Goal: Transaction & Acquisition: Book appointment/travel/reservation

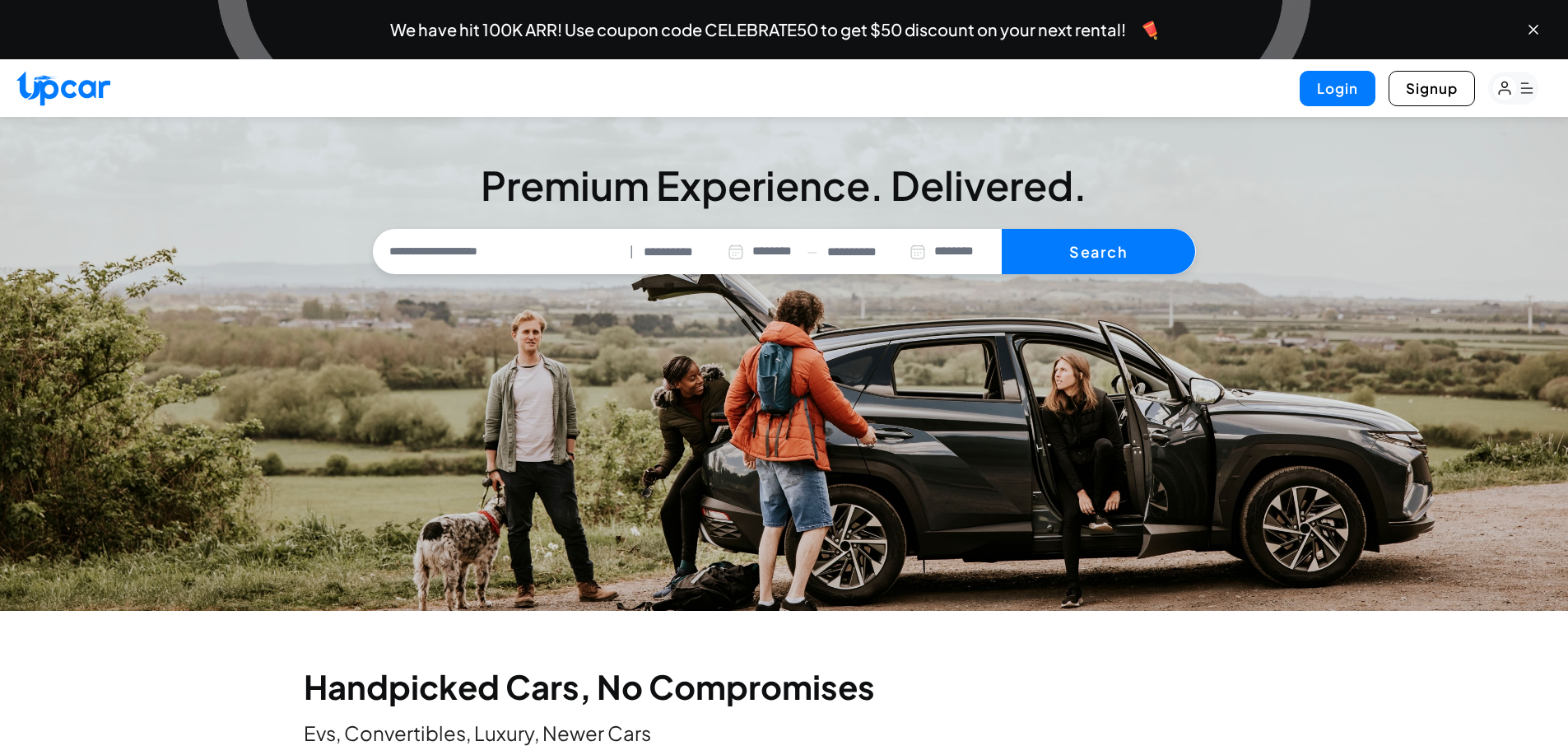
select select "********"
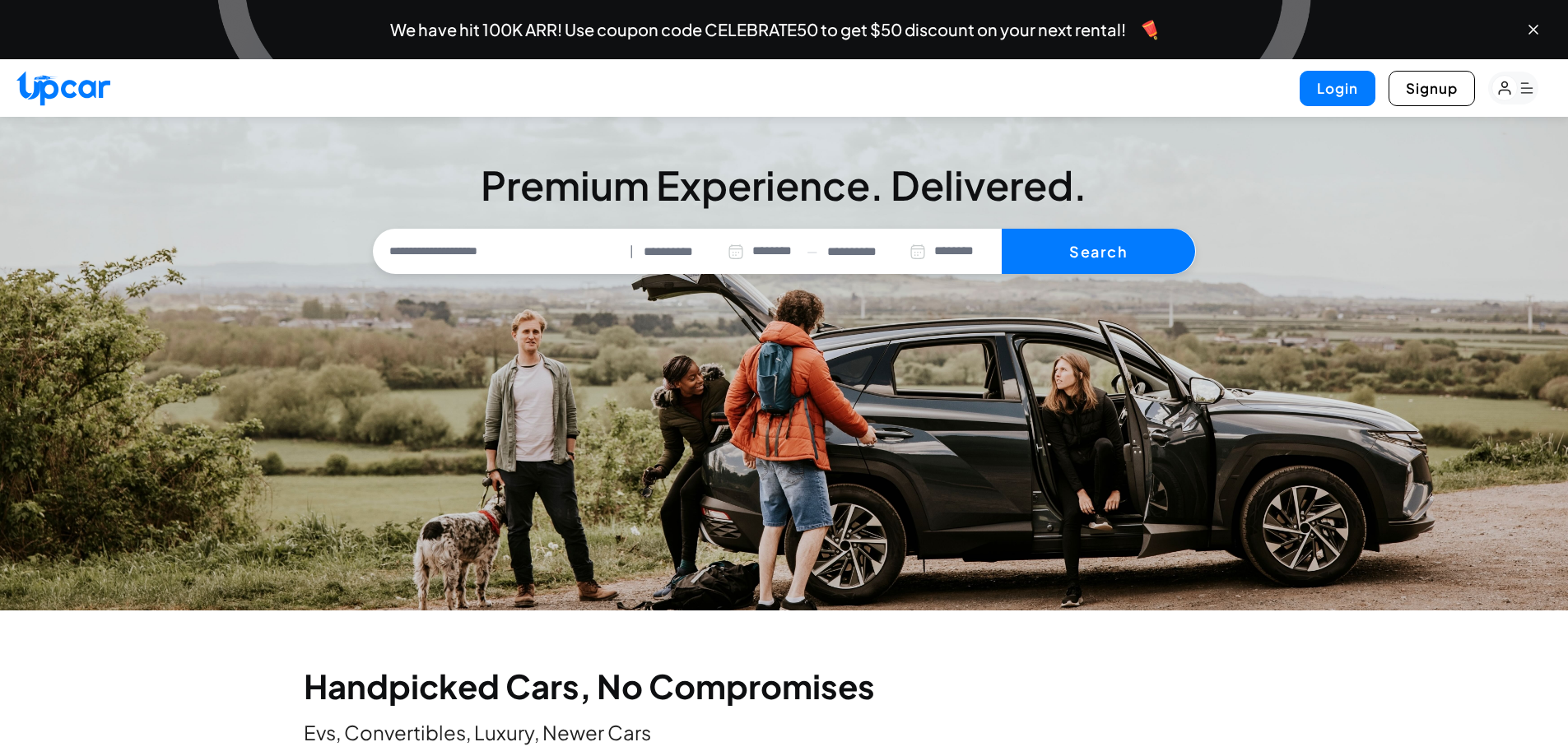
scroll to position [576, 0]
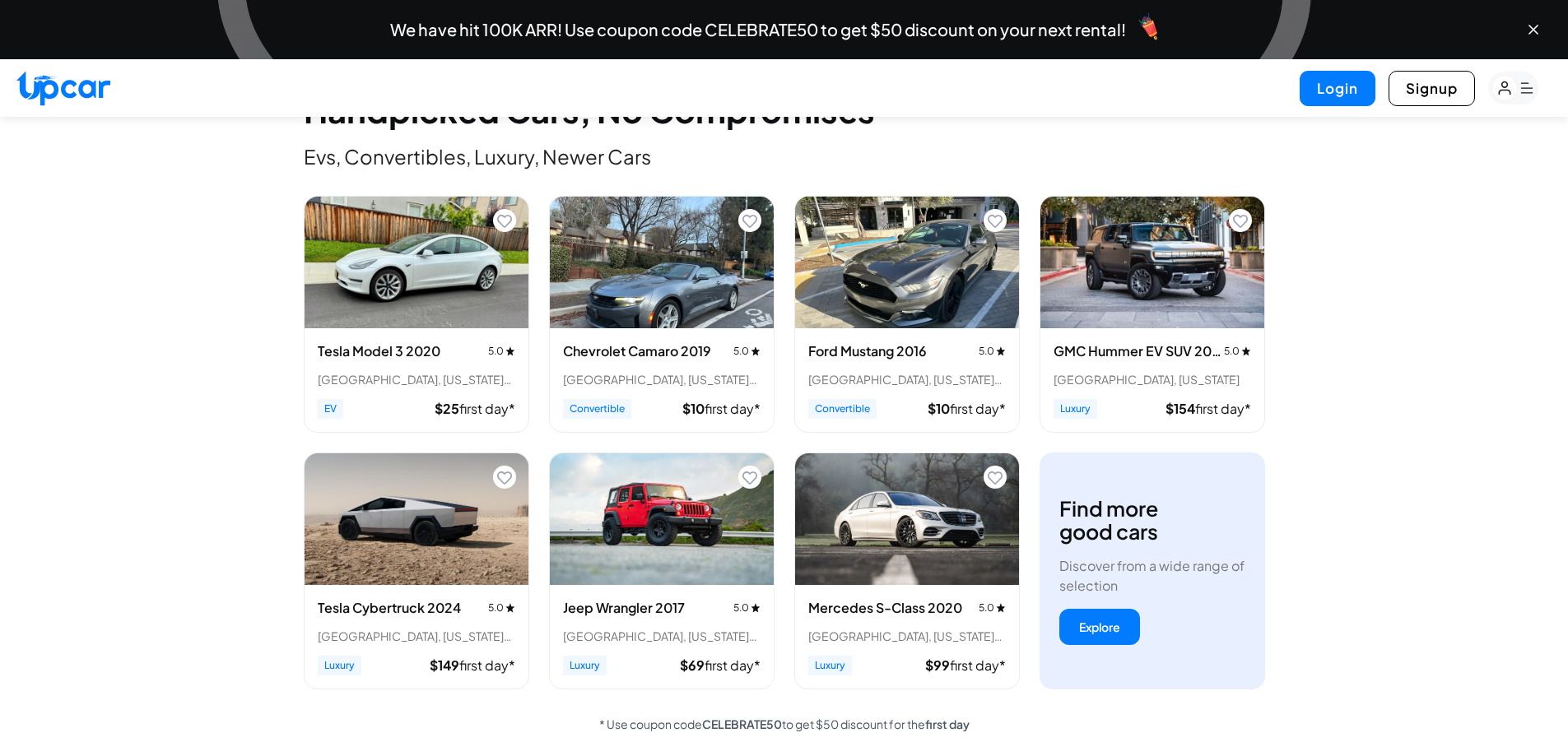
click at [626, 290] on img "View details for Chevrolet Camaro 2019" at bounding box center [661, 263] width 224 height 131
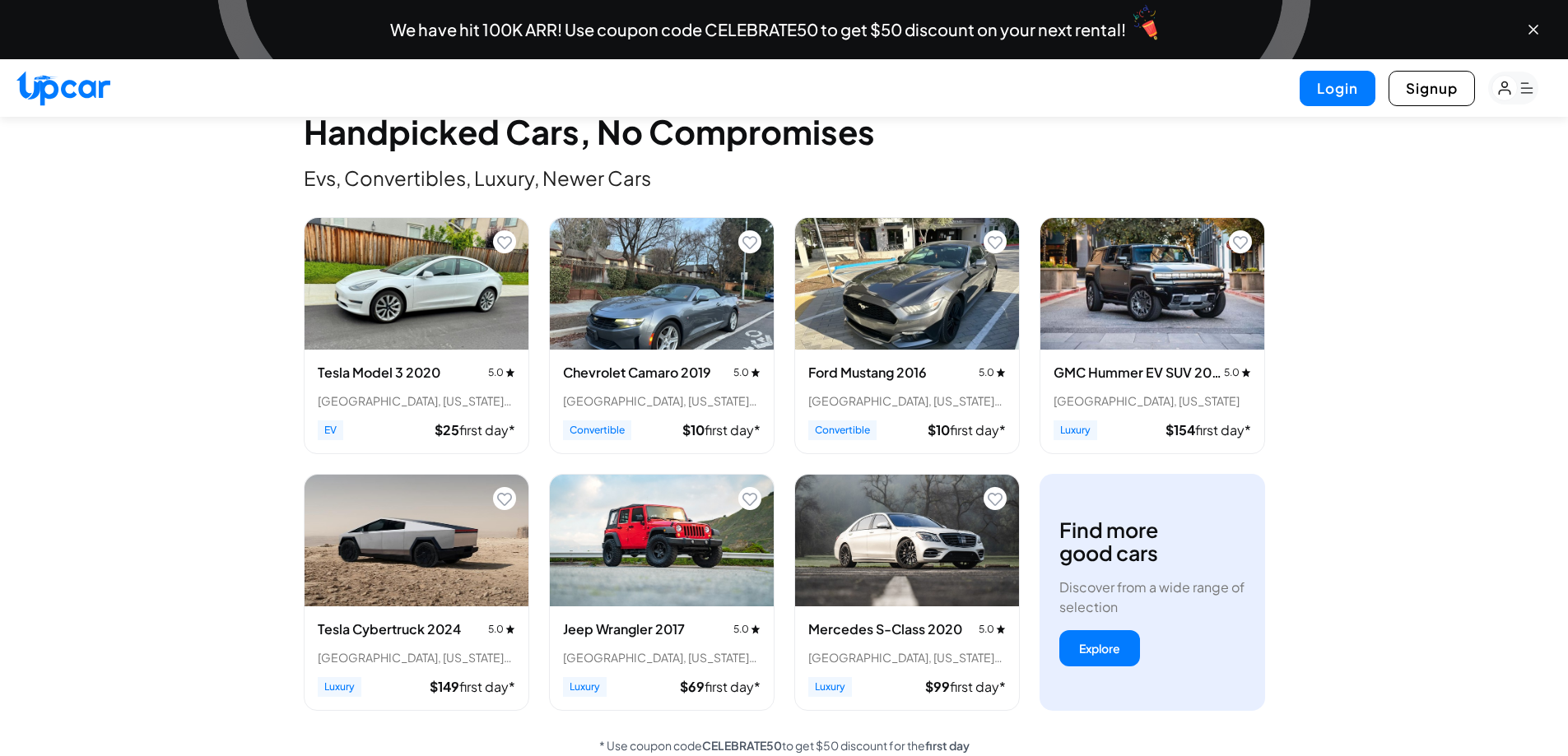
scroll to position [573, 0]
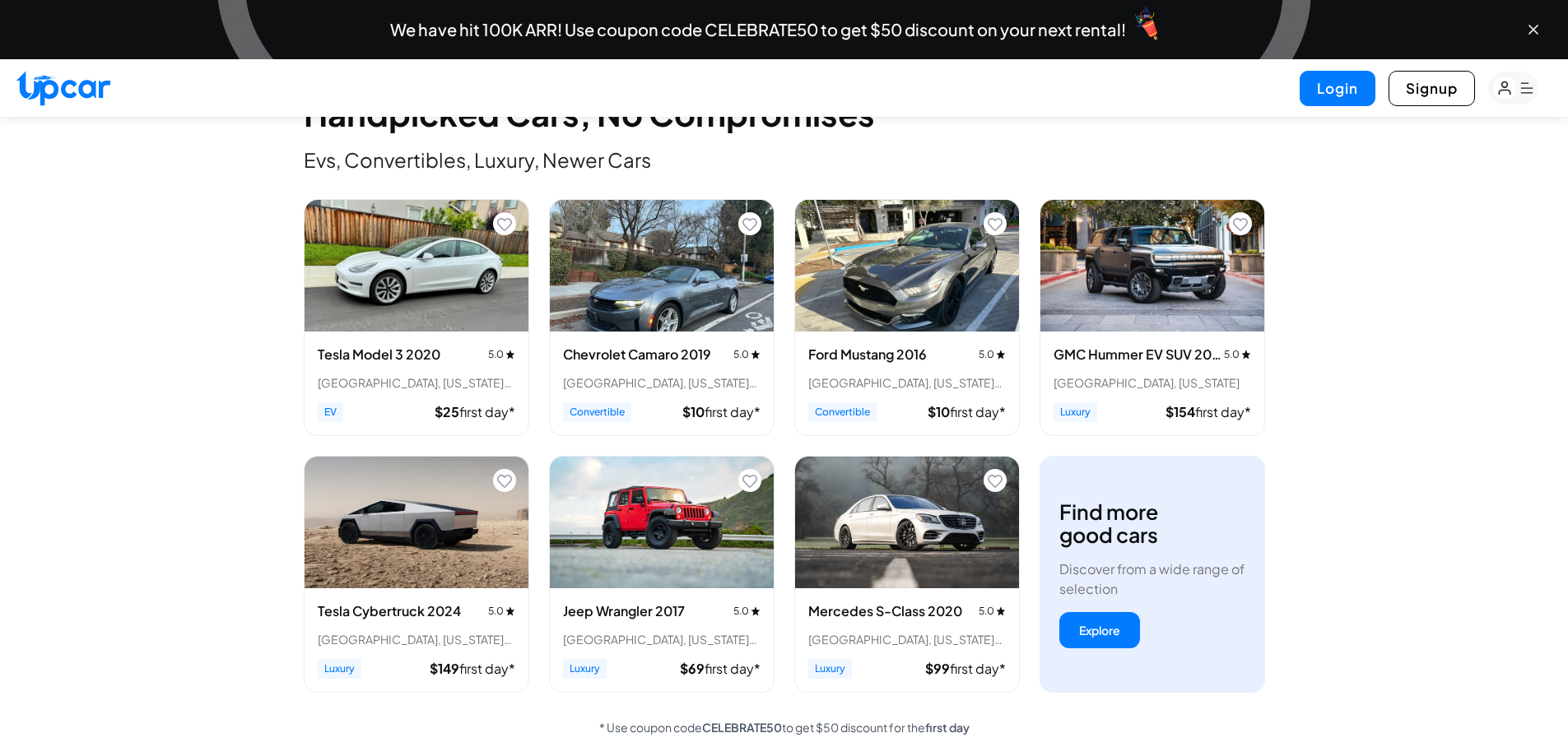
click at [920, 308] on img "View details for Ford Mustang 2016" at bounding box center [907, 266] width 224 height 131
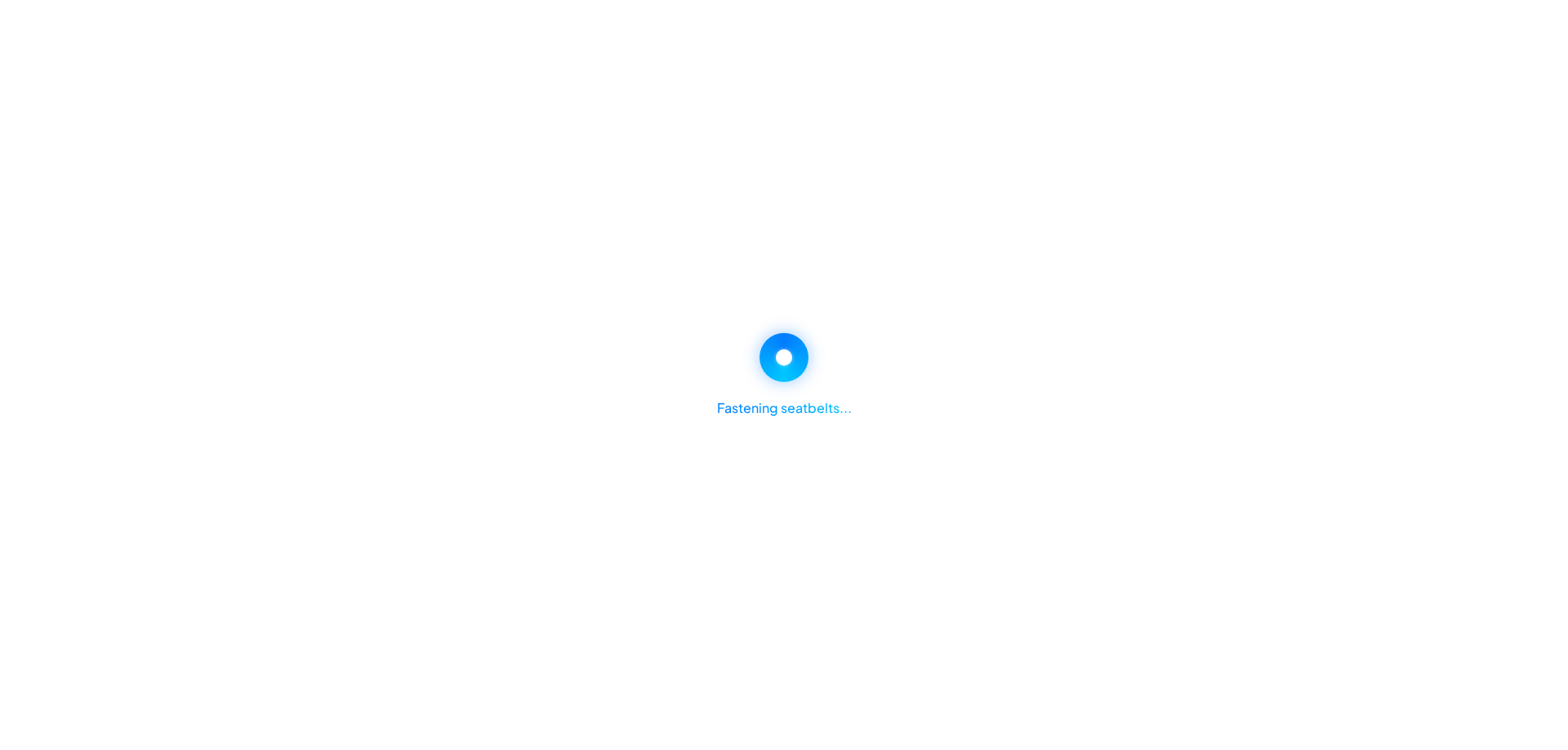
select select "********"
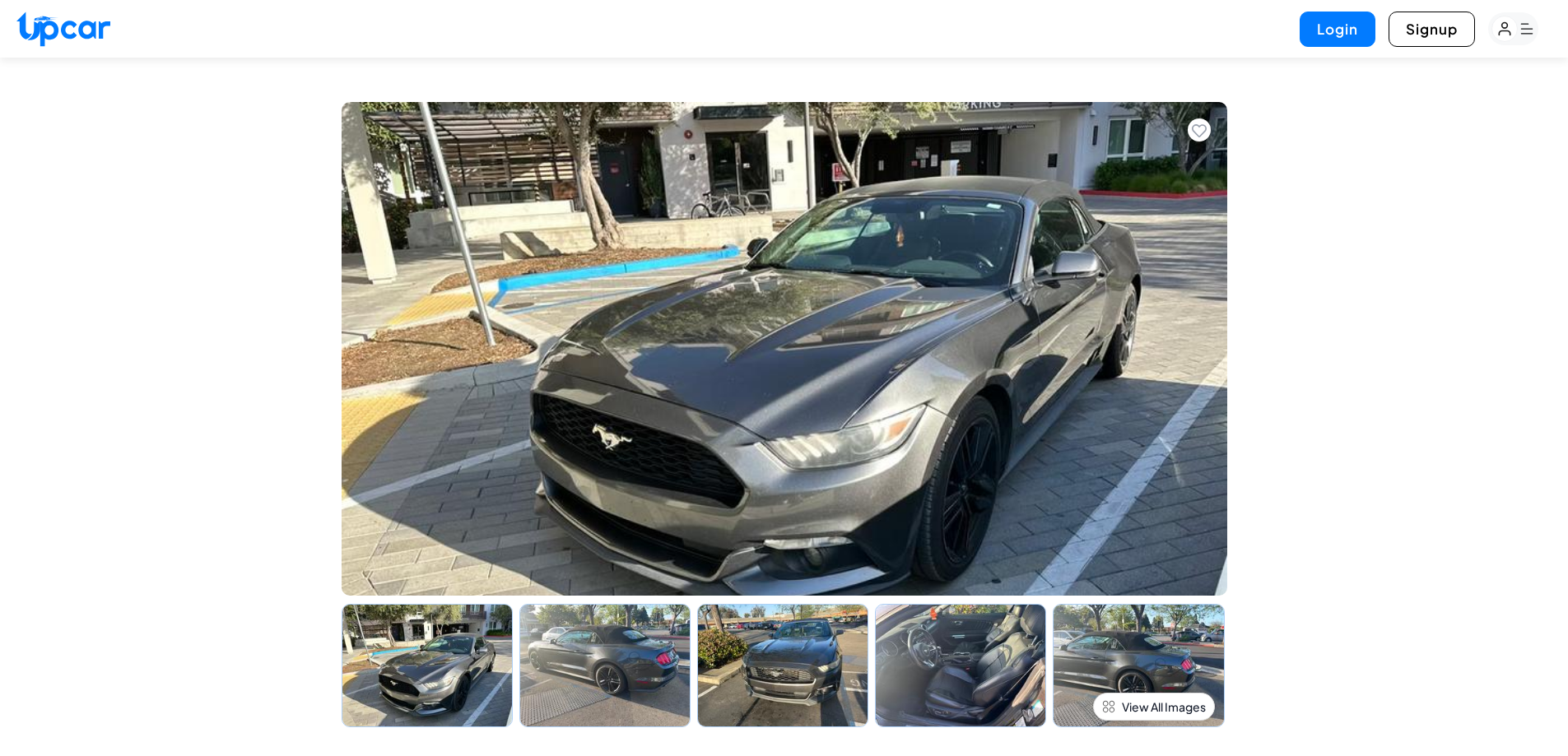
click at [613, 716] on img at bounding box center [605, 666] width 171 height 124
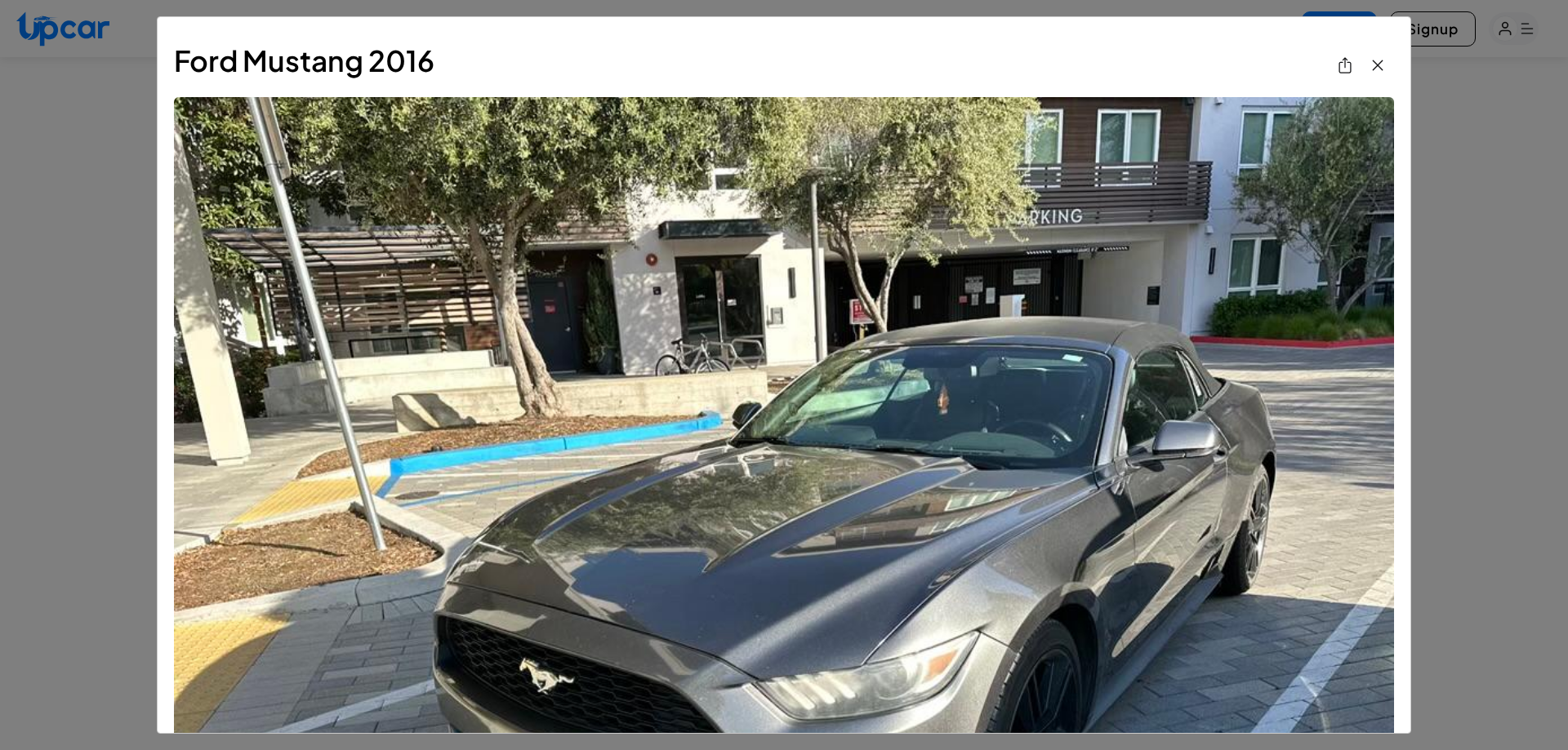
click at [1374, 419] on img "View All Images" at bounding box center [784, 554] width 1220 height 915
click at [1464, 404] on div "Ford Mustang 2016" at bounding box center [784, 375] width 1568 height 750
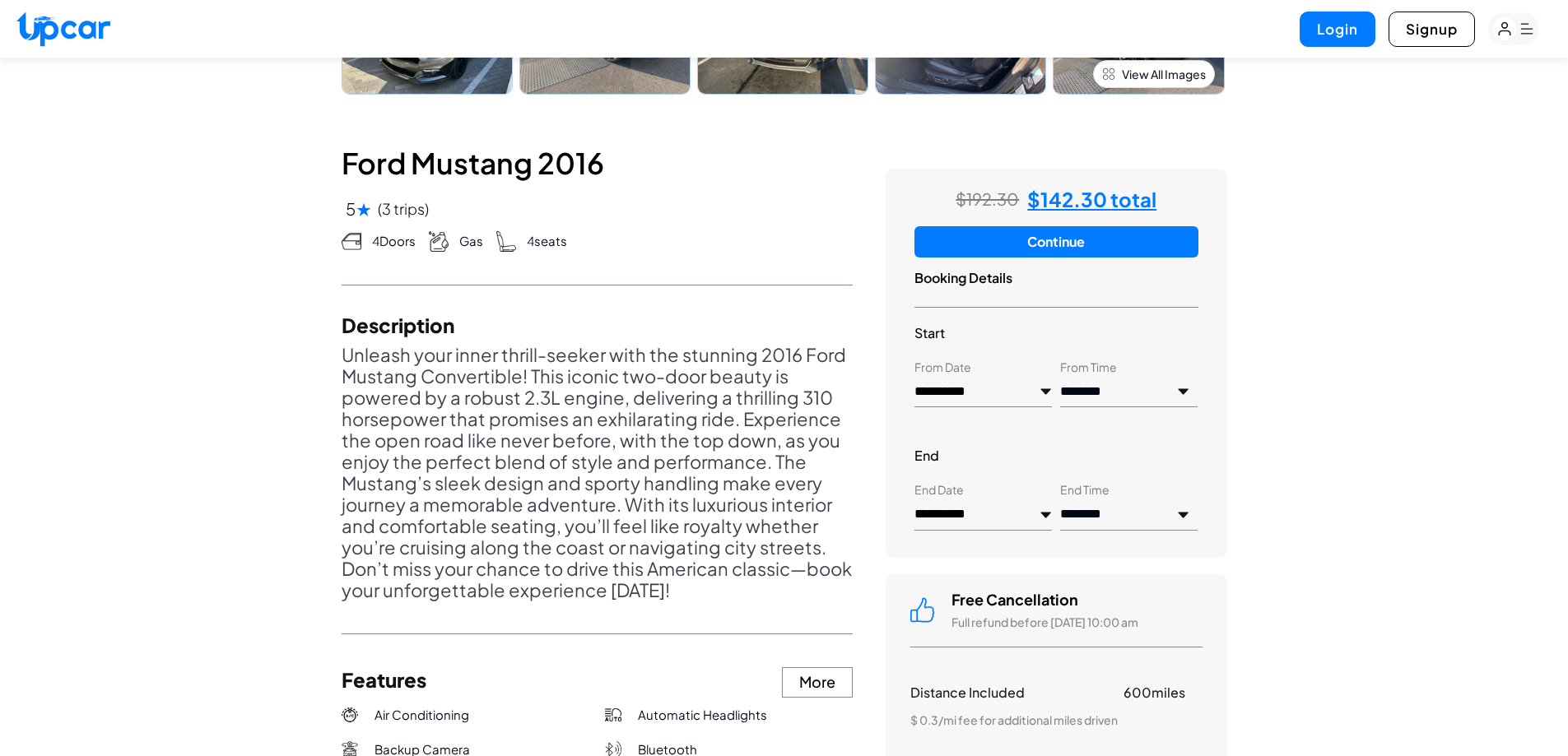
scroll to position [139, 0]
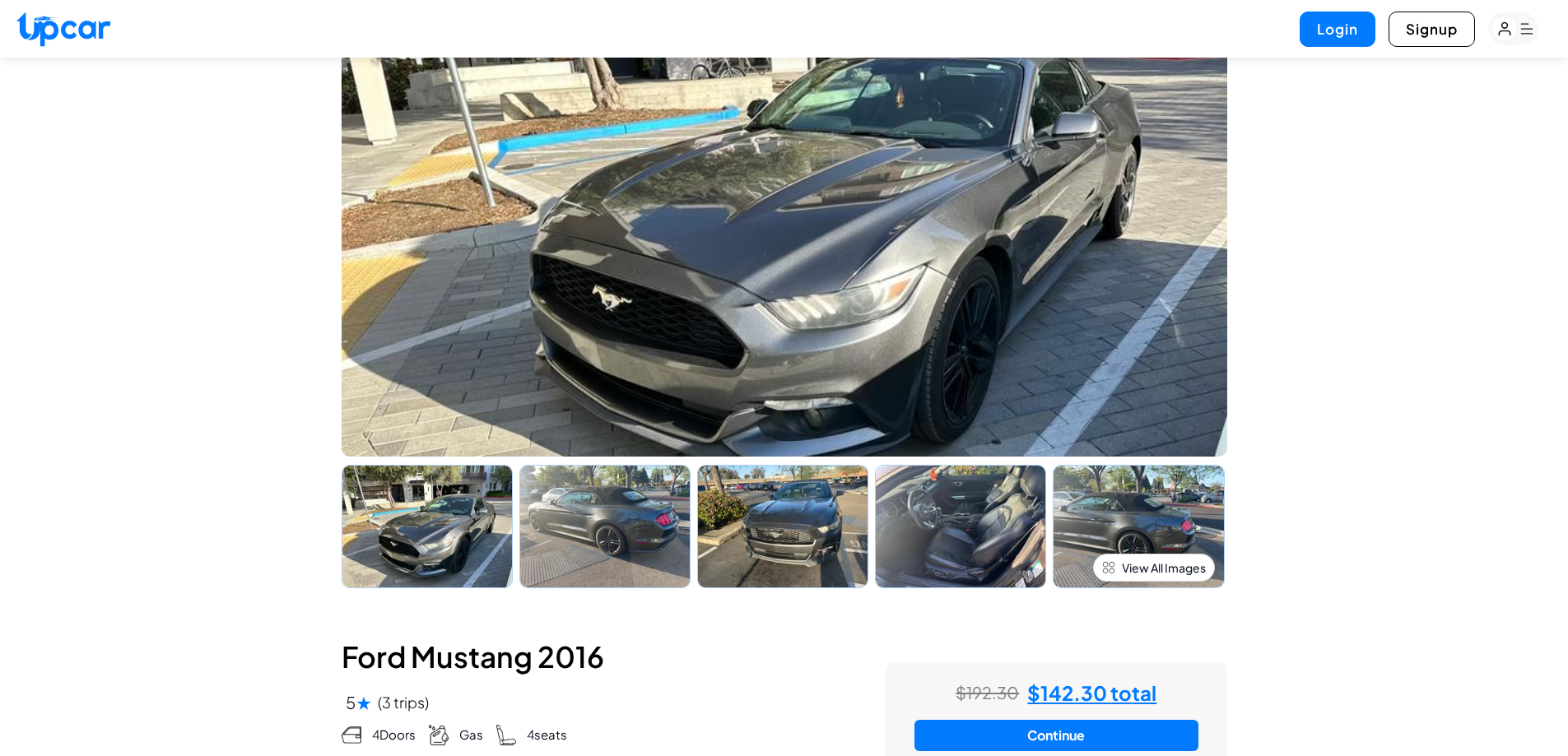
click at [807, 519] on img at bounding box center [783, 527] width 171 height 124
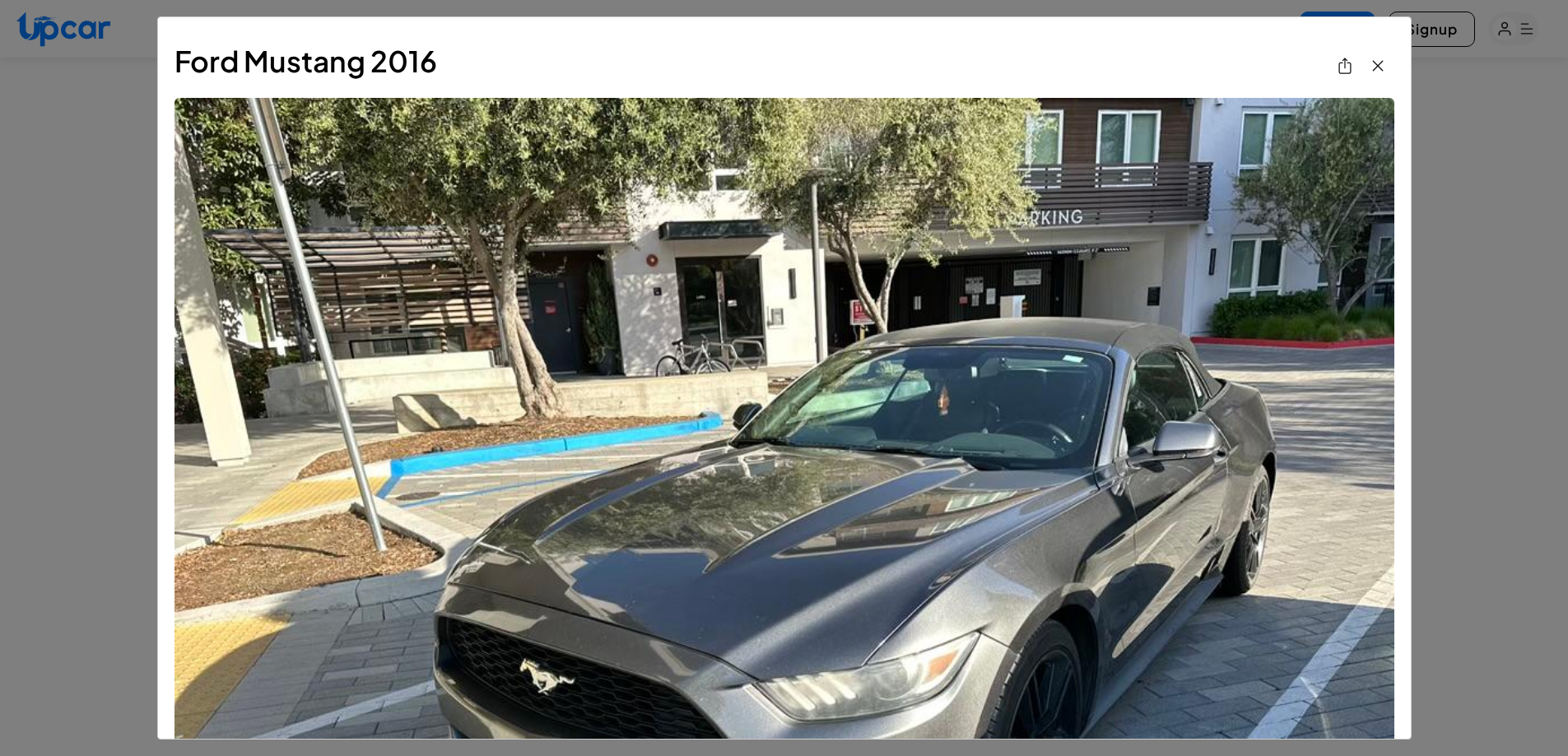
scroll to position [0, 0]
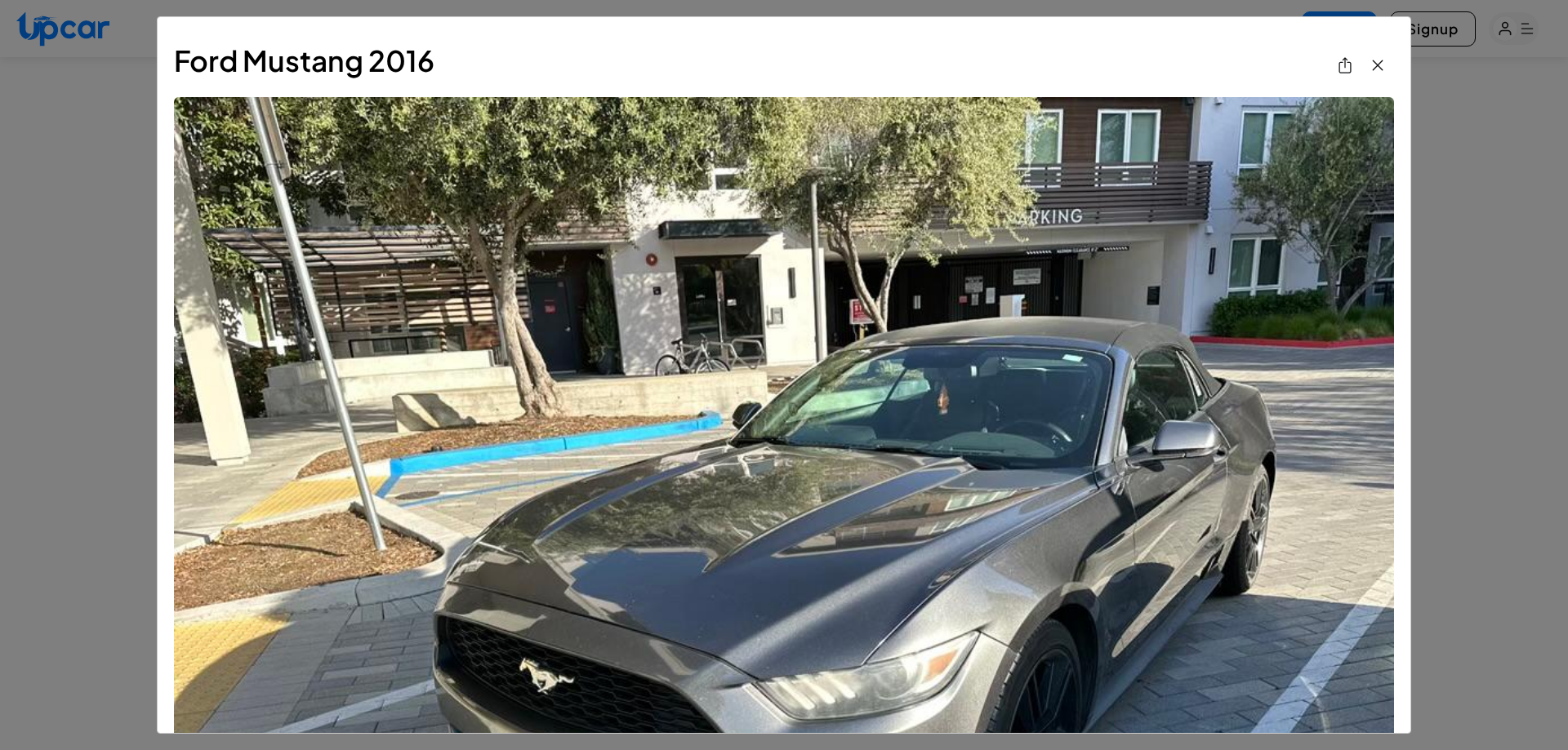
click at [1191, 426] on img "View All Images" at bounding box center [784, 554] width 1220 height 915
click at [1446, 420] on div "Ford Mustang 2016" at bounding box center [784, 375] width 1568 height 750
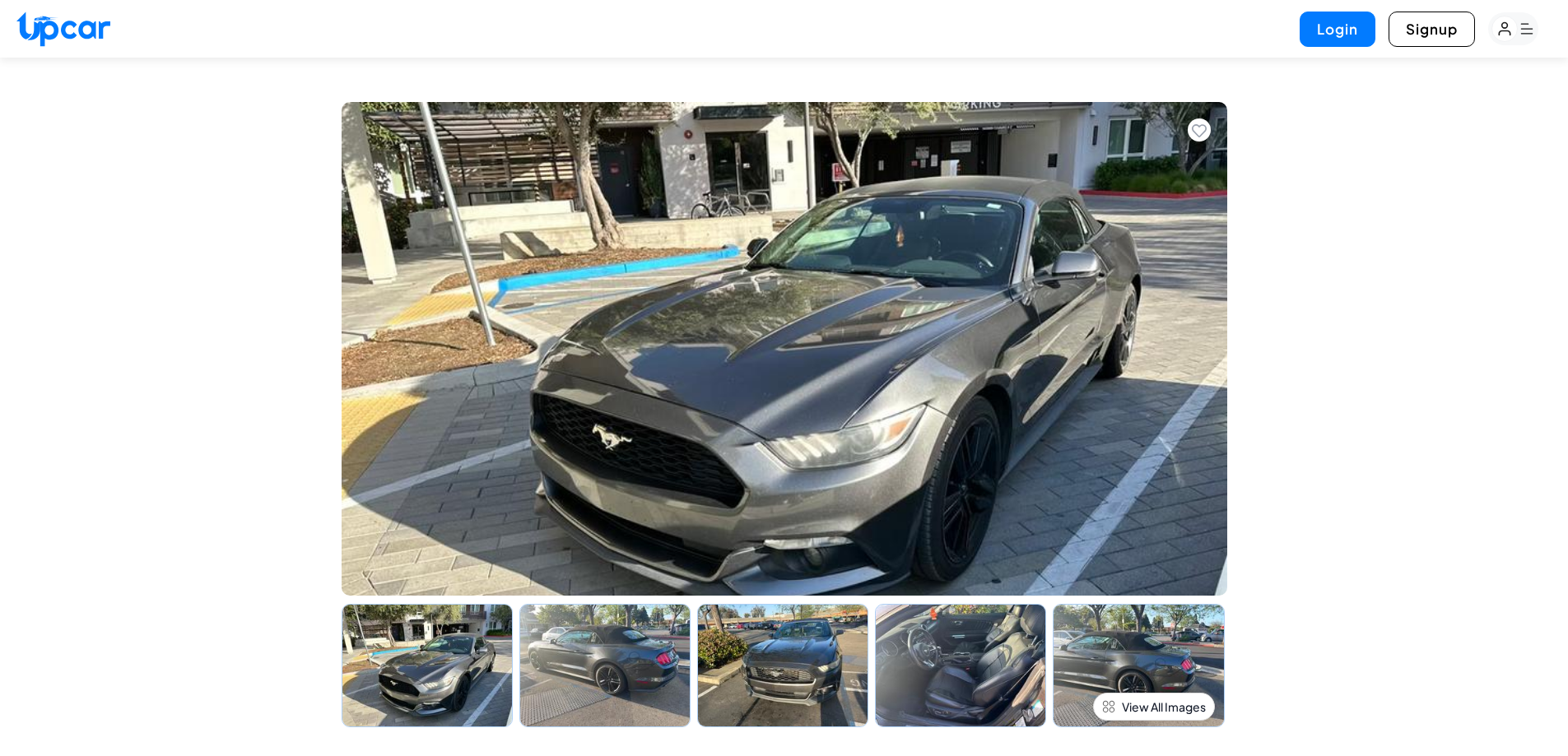
scroll to position [247, 0]
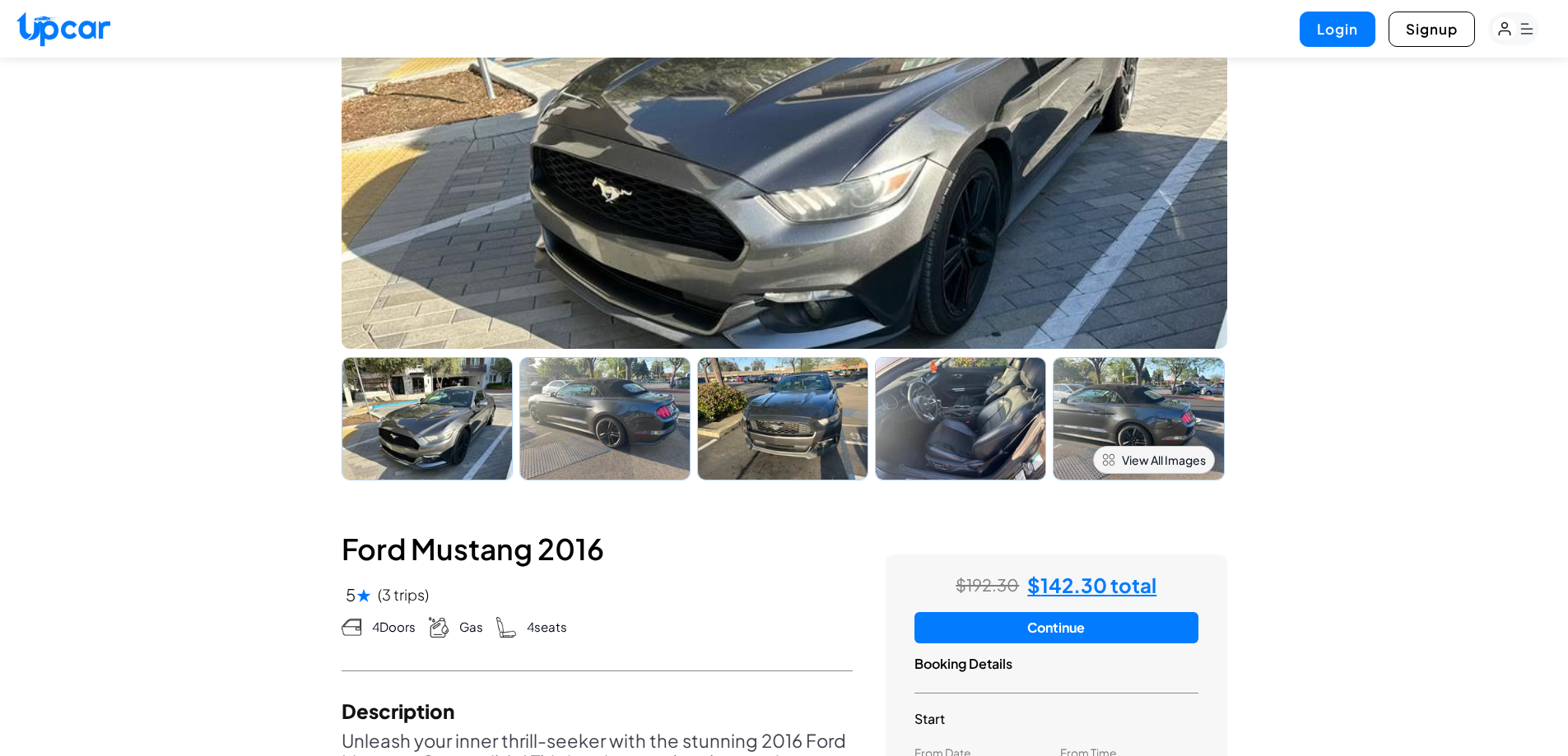
click at [1136, 462] on span "View All Images" at bounding box center [1164, 460] width 84 height 17
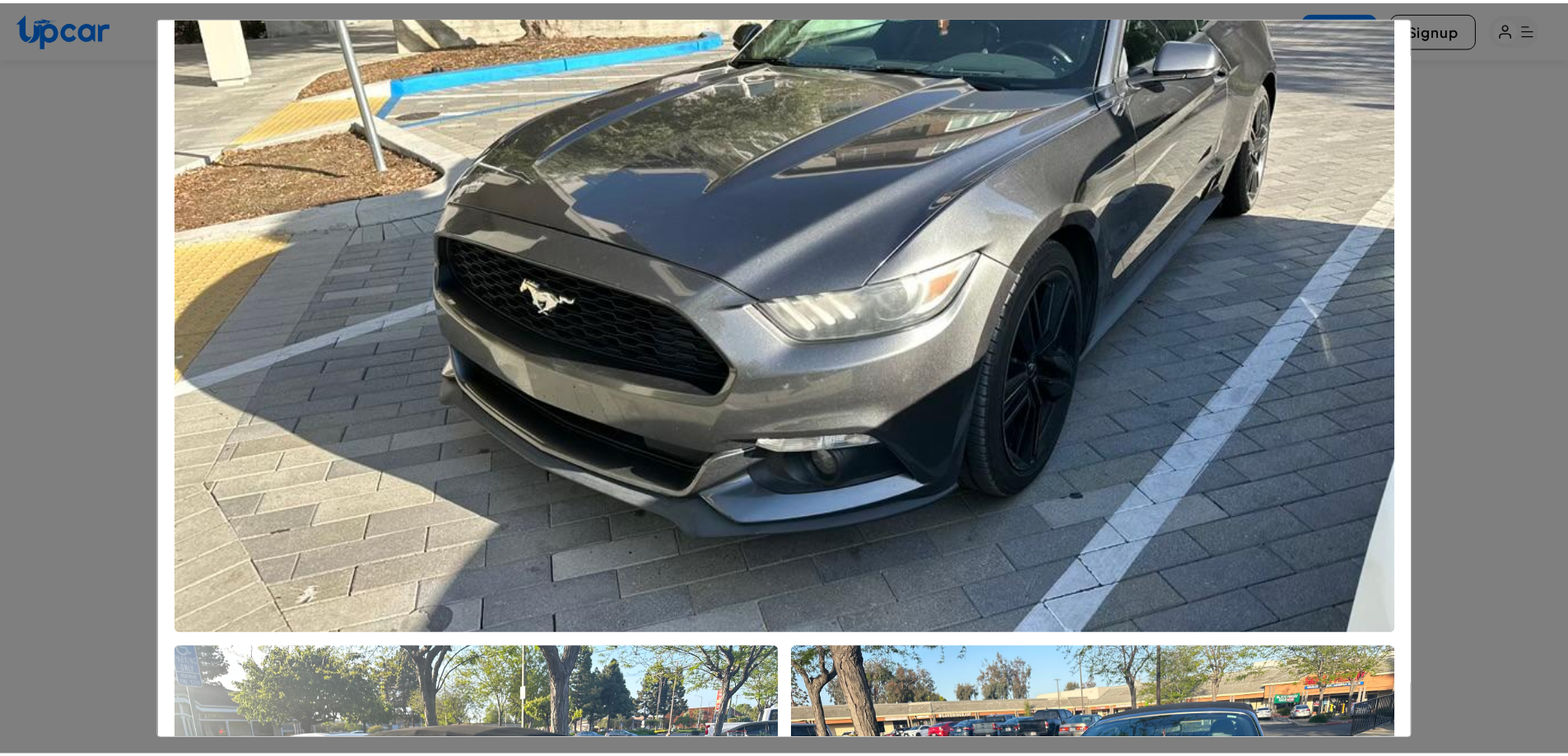
scroll to position [334, 0]
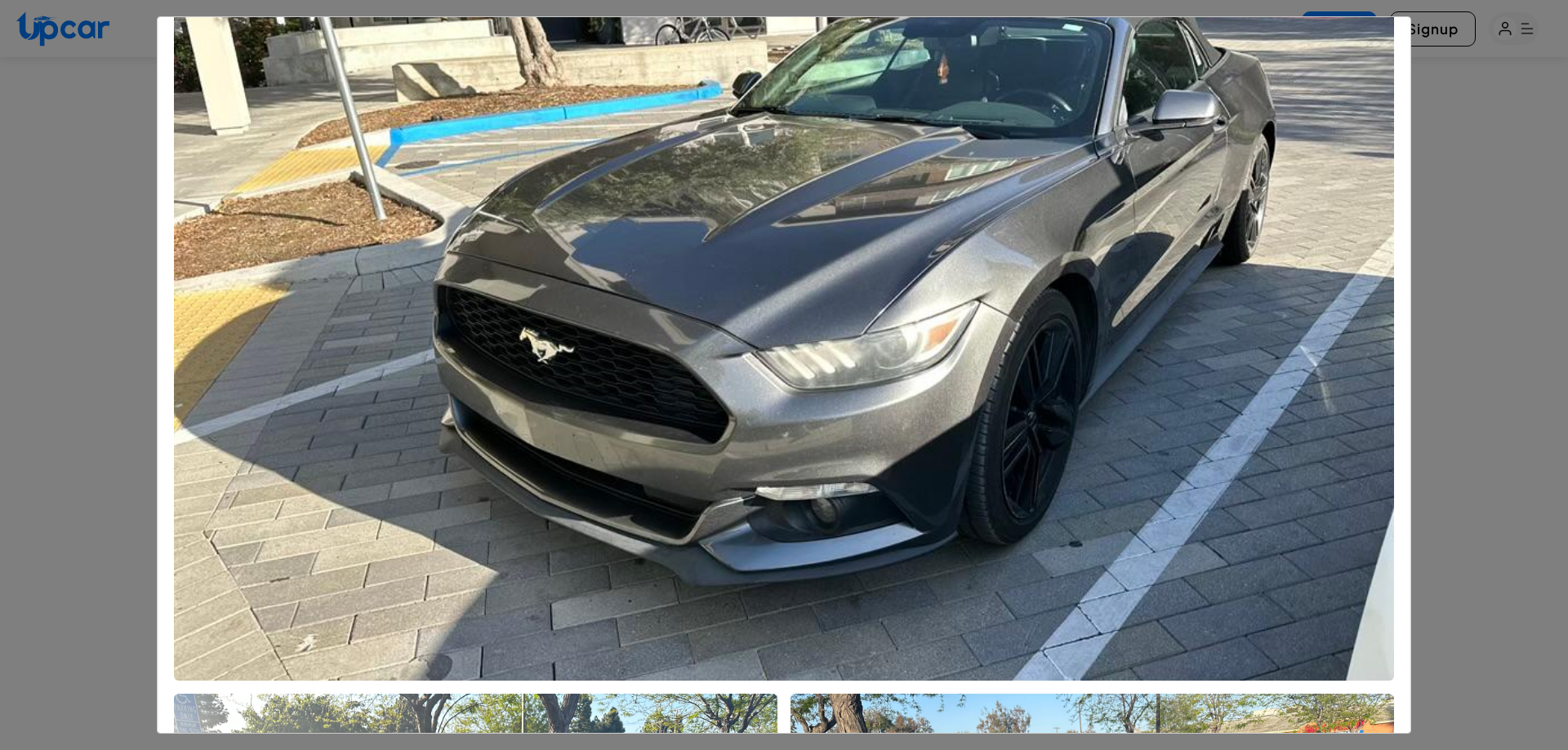
click at [1548, 439] on div "Ford Mustang 2016" at bounding box center [784, 375] width 1568 height 750
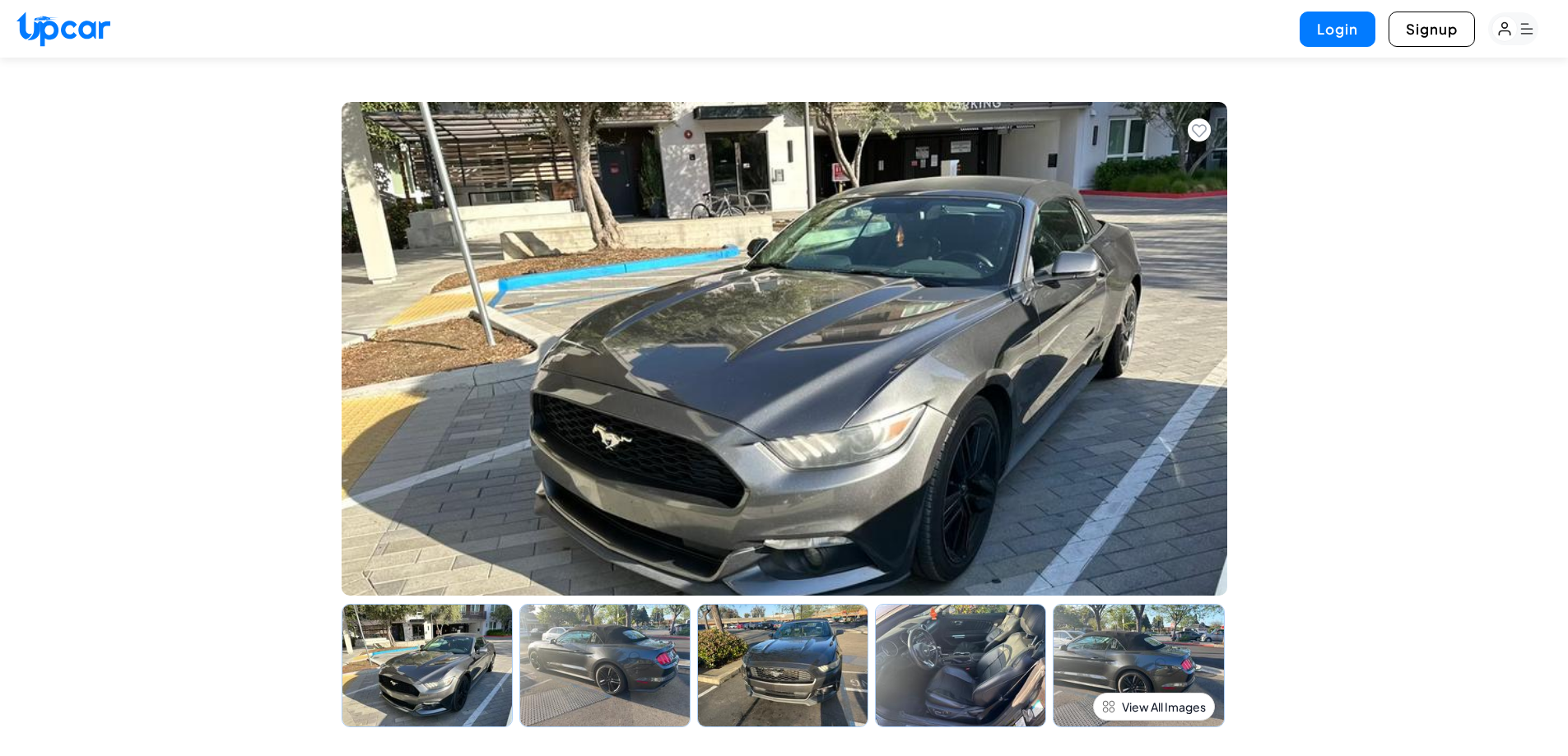
click at [1003, 421] on img at bounding box center [784, 349] width 886 height 494
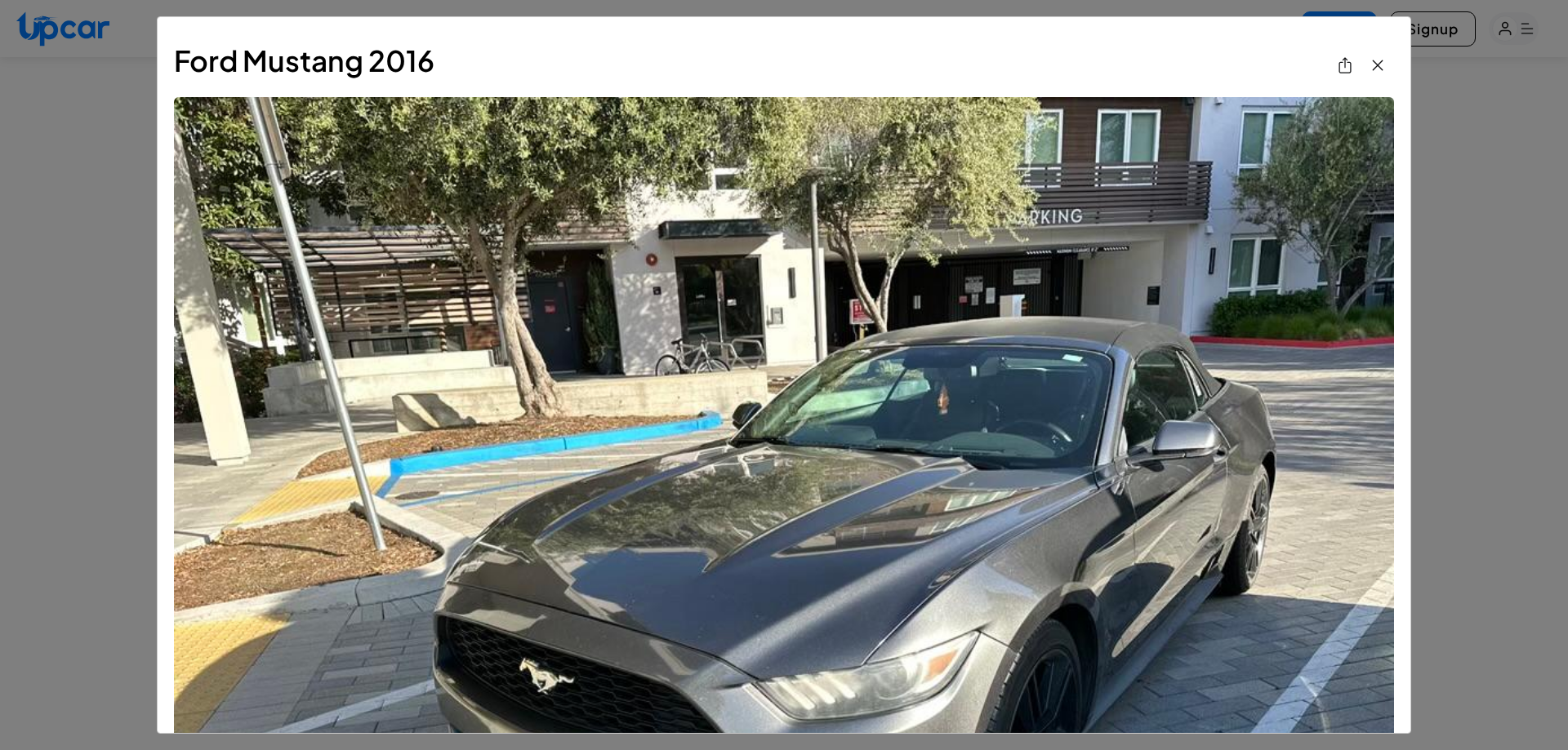
click at [1472, 452] on div "Ford Mustang 2016" at bounding box center [784, 375] width 1568 height 750
